Goal: Task Accomplishment & Management: Manage account settings

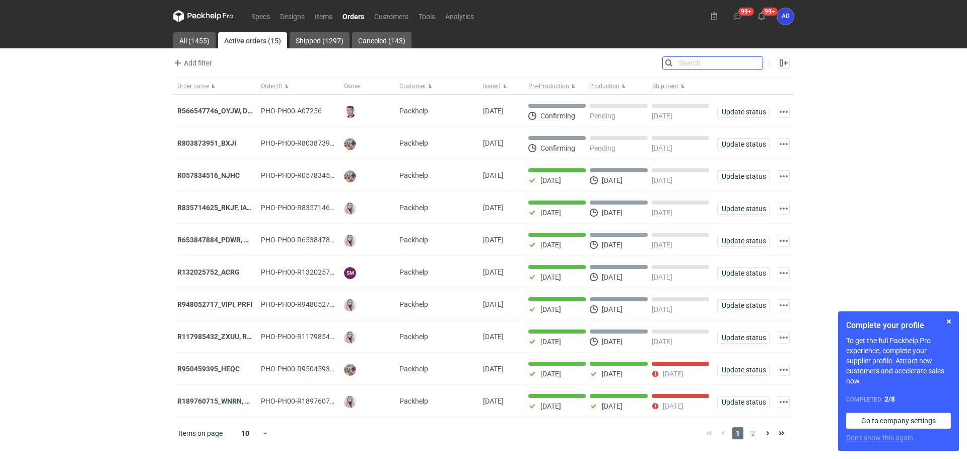
click at [754, 62] on input "Search" at bounding box center [713, 63] width 100 height 12
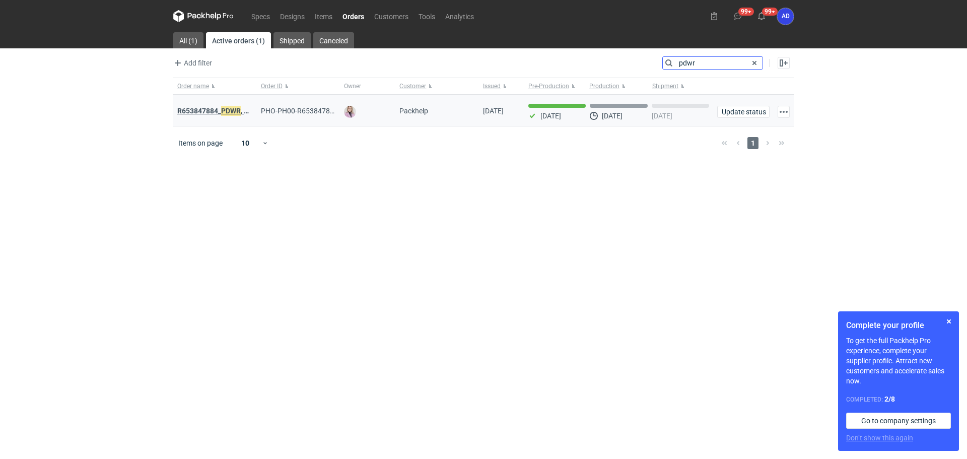
type input "pdwr"
click at [225, 110] on em "PDWR" at bounding box center [231, 110] width 20 height 11
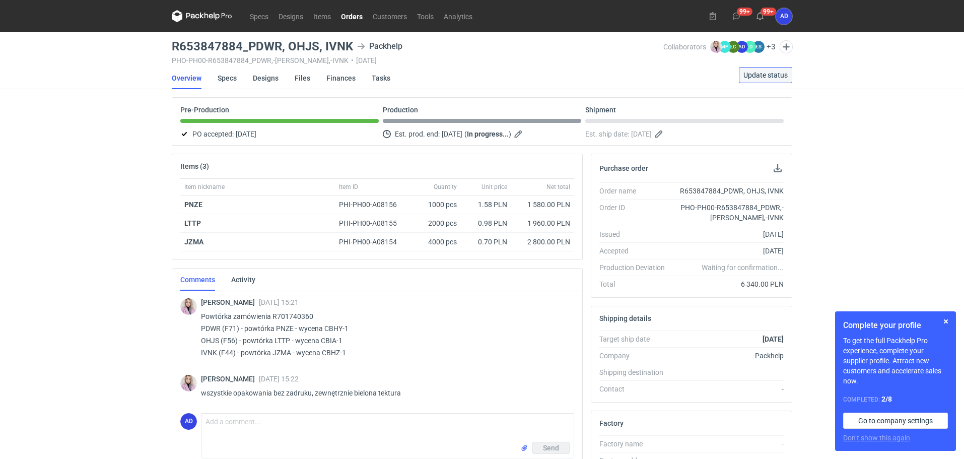
click at [748, 78] on span "Update status" at bounding box center [765, 74] width 44 height 7
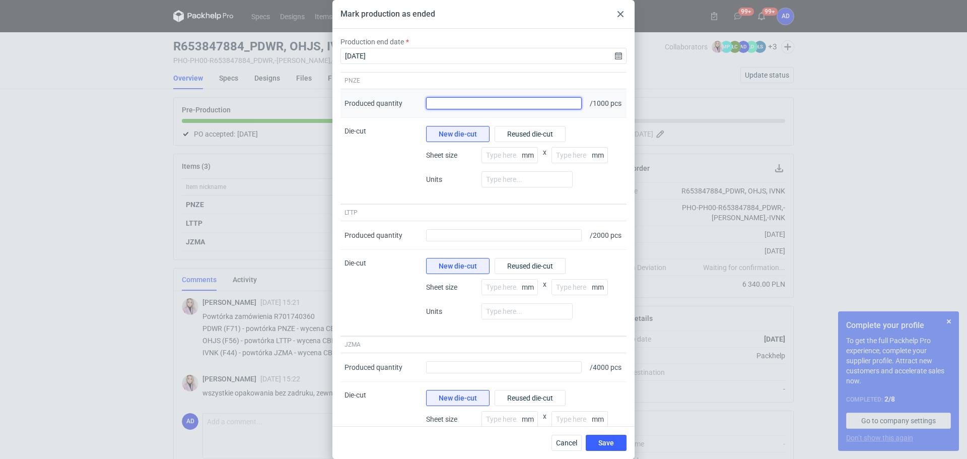
click at [540, 109] on input "Produced quantity" at bounding box center [504, 103] width 156 height 12
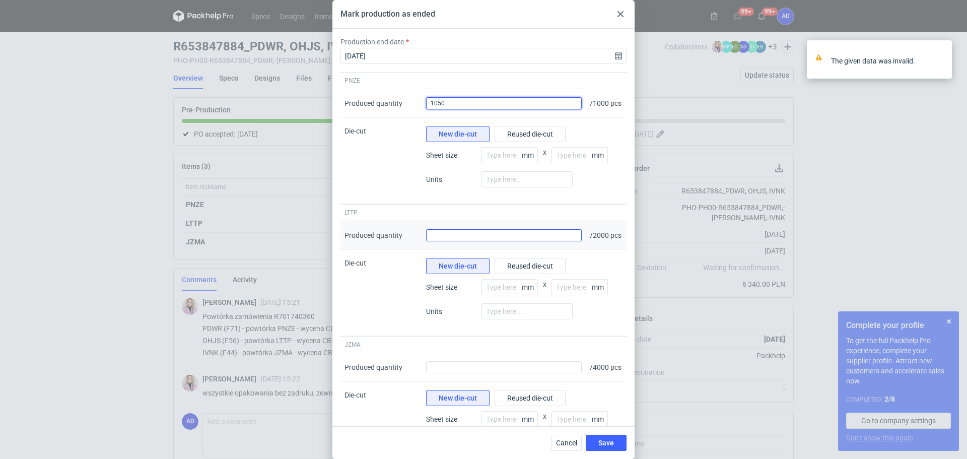
type input "1050"
click at [534, 241] on input "Produced quantity" at bounding box center [504, 235] width 156 height 12
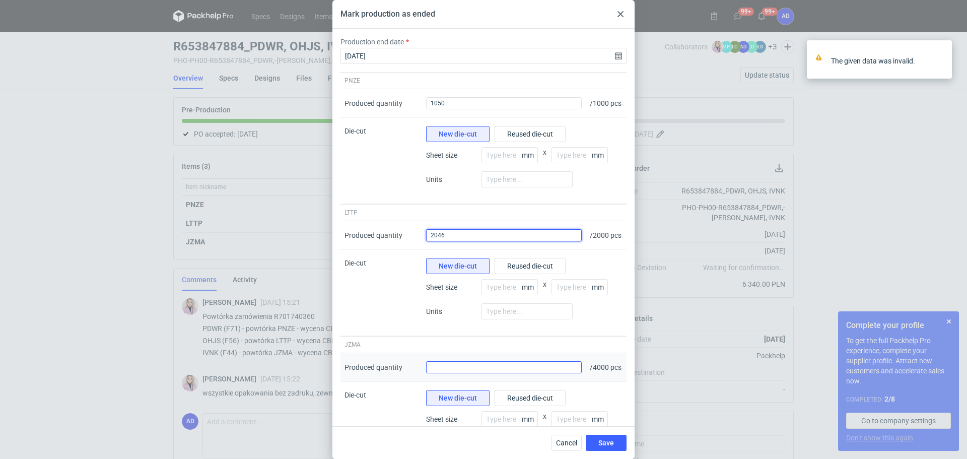
type input "2046"
click at [539, 373] on input "Produced quantity" at bounding box center [504, 367] width 156 height 12
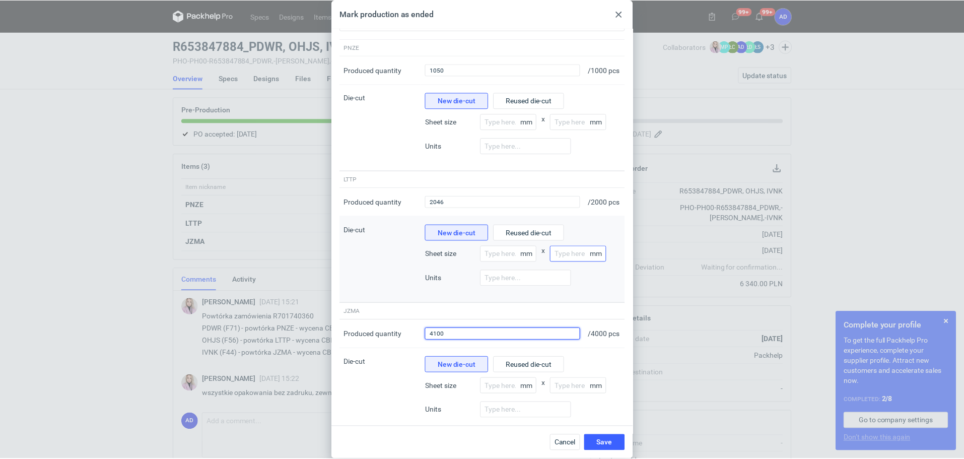
scroll to position [88, 0]
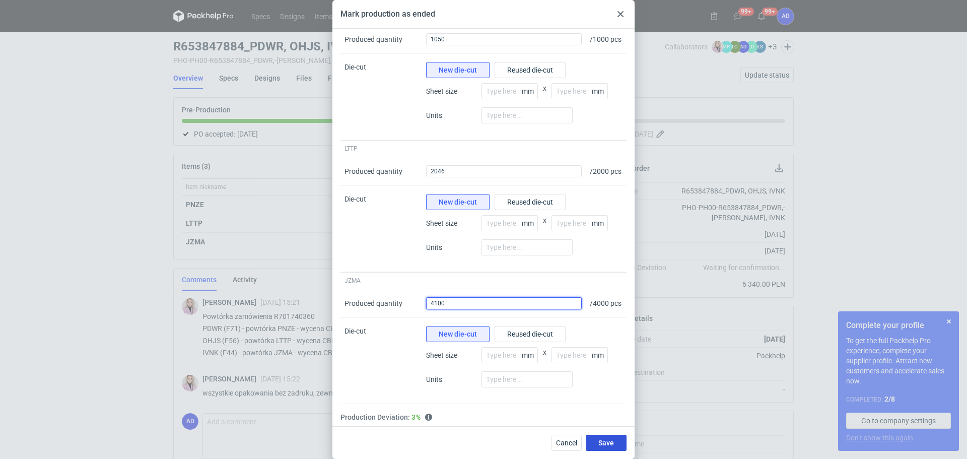
type input "4100"
click at [607, 442] on span "Save" at bounding box center [606, 442] width 16 height 7
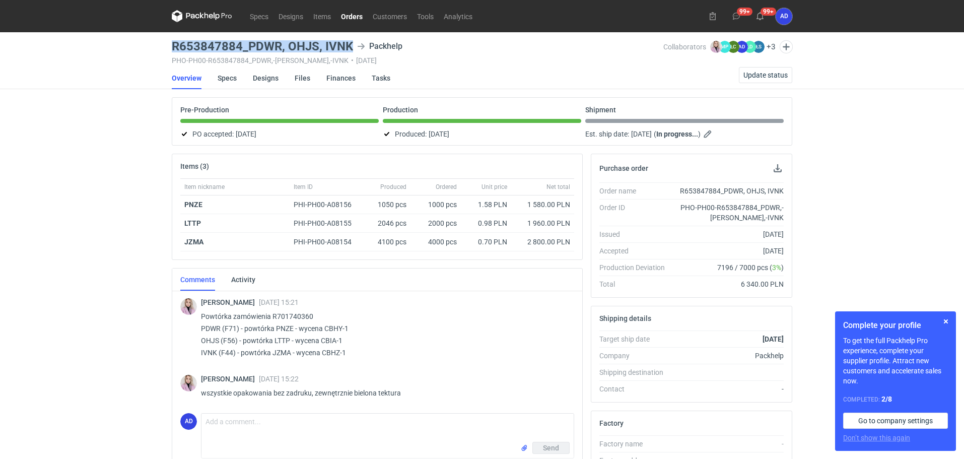
drag, startPoint x: 353, startPoint y: 43, endPoint x: 173, endPoint y: 43, distance: 180.3
click at [173, 43] on div "R653847884_PDWR, OHJS, IVNK Packhelp" at bounding box center [417, 46] width 491 height 12
copy h3 "R653847884_PDWR, OHJS, IVNK"
